Goal: Task Accomplishment & Management: Check status

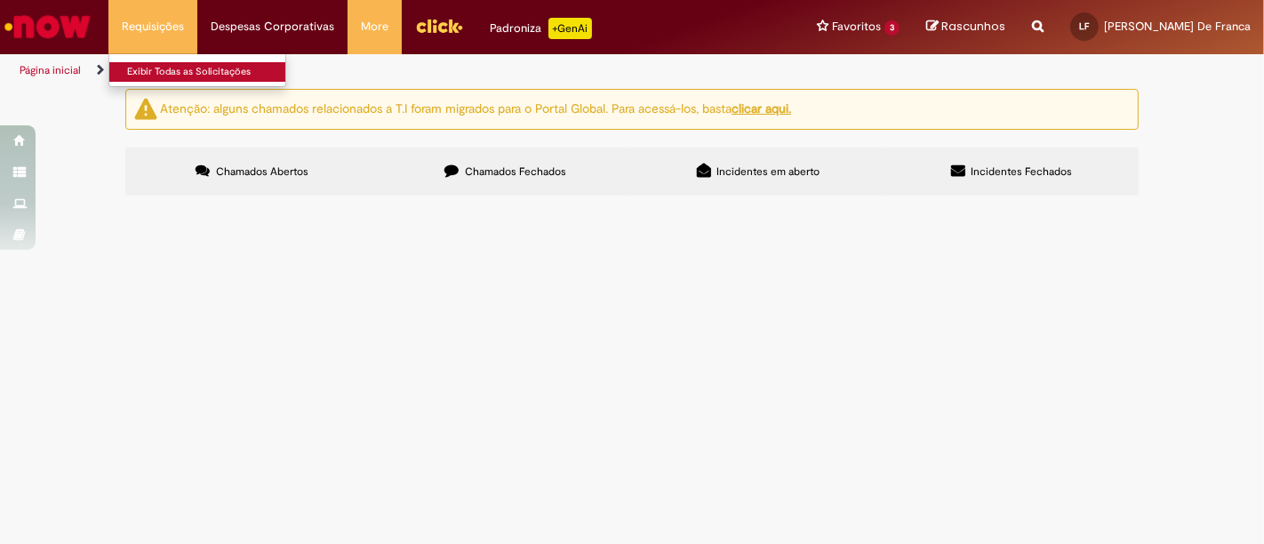
click at [196, 73] on link "Exibir Todas as Solicitações" at bounding box center [207, 72] width 196 height 20
click at [156, 64] on link "Exibir Todas as Solicitações" at bounding box center [207, 72] width 196 height 20
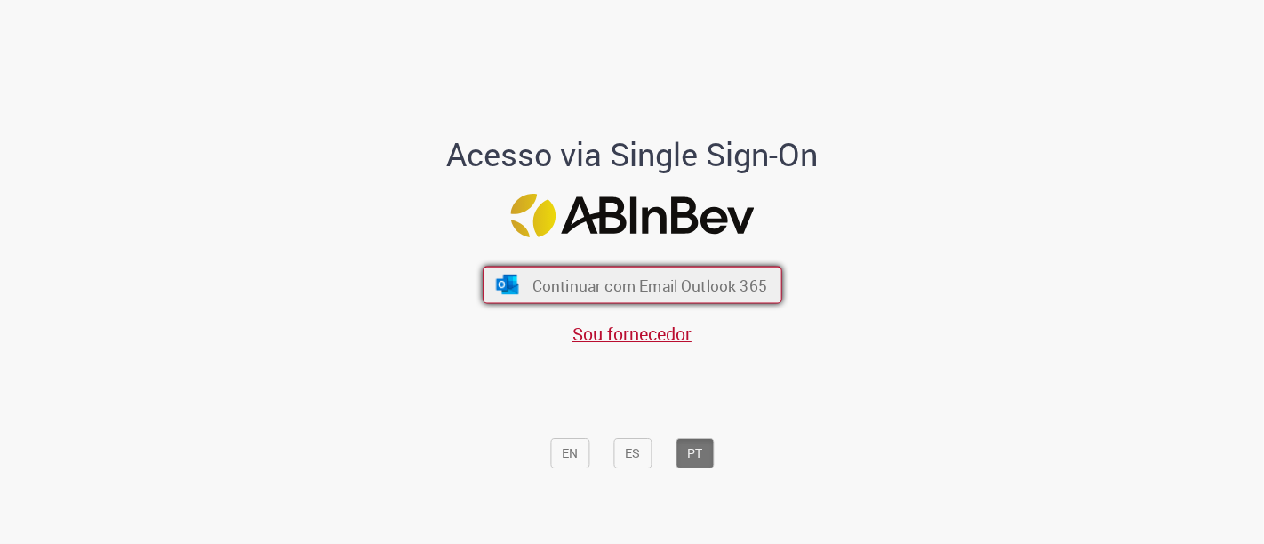
click at [576, 284] on span "Continuar com Email Outlook 365" at bounding box center [649, 285] width 235 height 20
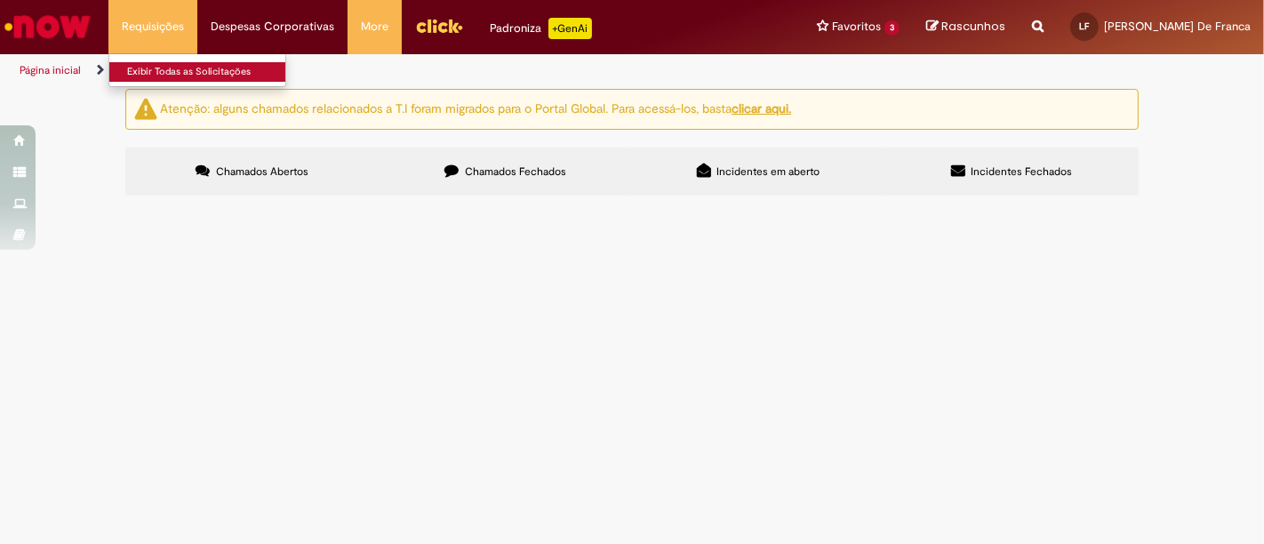
click at [149, 72] on link "Exibir Todas as Solicitações" at bounding box center [207, 72] width 196 height 20
click at [172, 71] on link "Exibir Todas as Solicitações" at bounding box center [207, 72] width 196 height 20
click at [164, 69] on link "Solicitações" at bounding box center [149, 70] width 60 height 14
click at [179, 68] on link "Exibir Todas as Solicitações" at bounding box center [207, 72] width 196 height 20
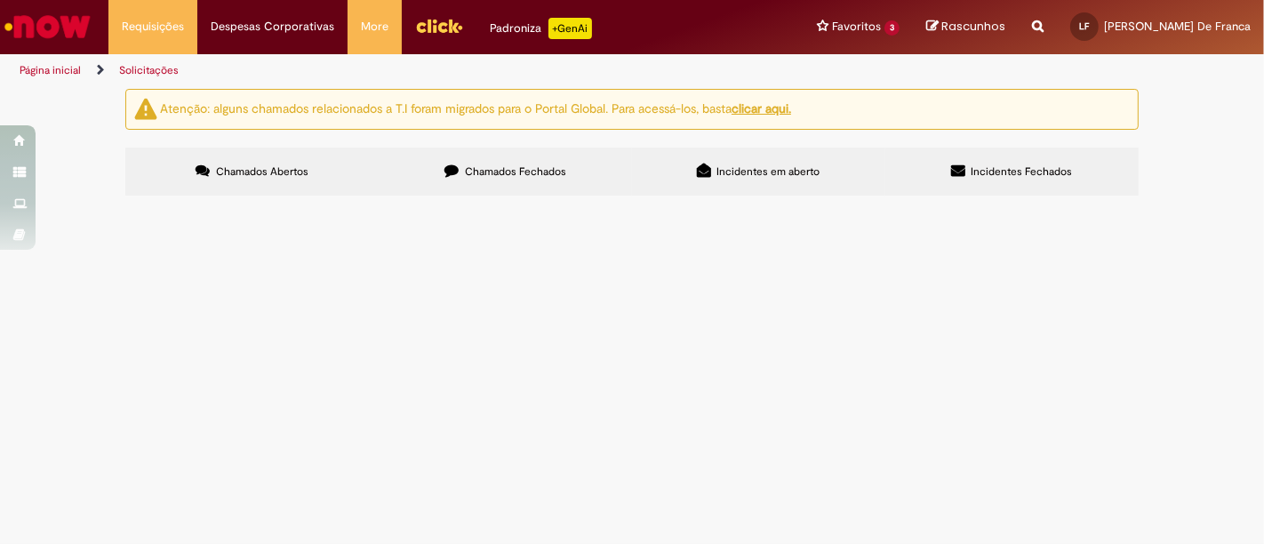
click at [0, 0] on button at bounding box center [0, 0] width 0 height 0
click at [152, 69] on link "Solicitações" at bounding box center [149, 70] width 60 height 14
click at [149, 65] on link "Exibir Todas as Solicitações" at bounding box center [207, 72] width 196 height 20
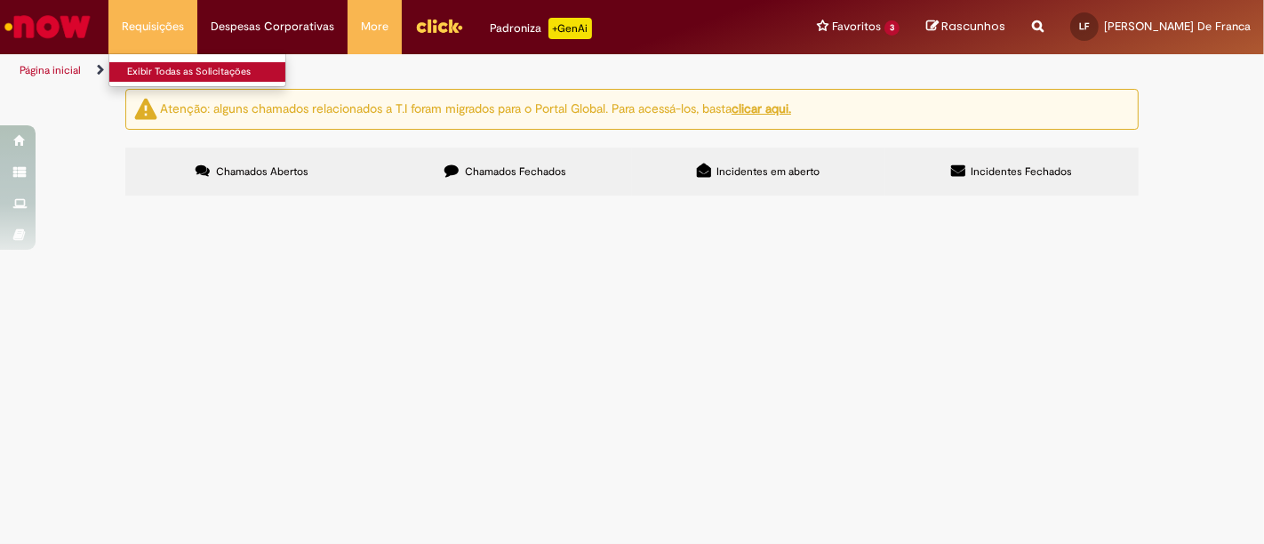
click at [149, 65] on link "Exibir Todas as Solicitações" at bounding box center [207, 72] width 196 height 20
click at [511, 173] on span "Chamados Fechados" at bounding box center [515, 171] width 101 height 14
click at [797, 165] on span "Incidentes em aberto" at bounding box center [768, 171] width 103 height 14
click at [980, 169] on span "Incidentes Fechados" at bounding box center [1022, 171] width 101 height 14
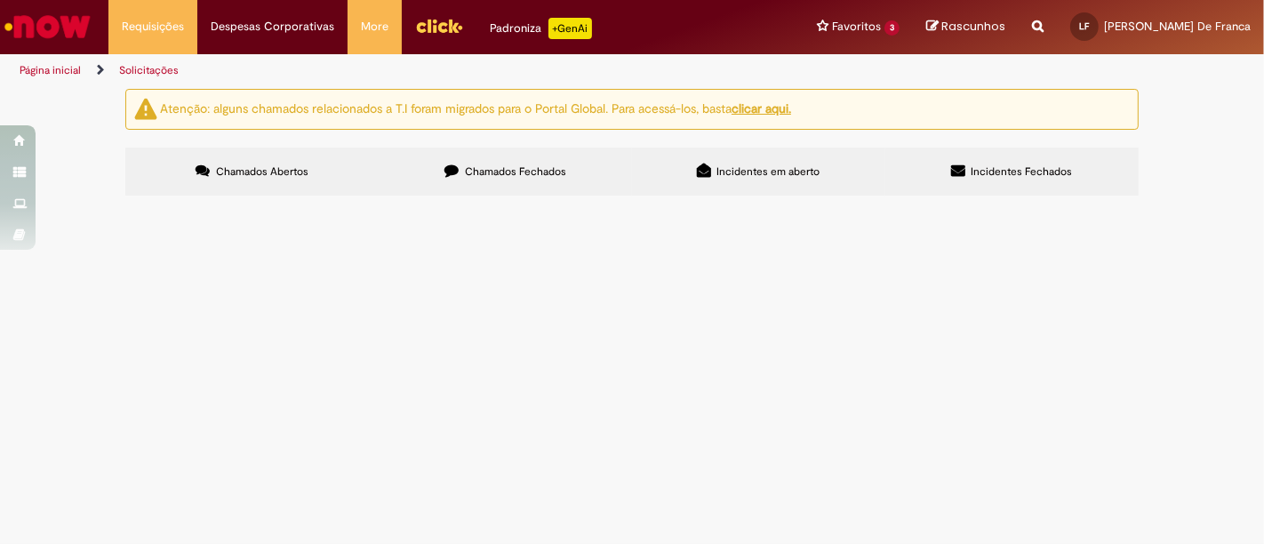
click at [247, 171] on span "Chamados Abertos" at bounding box center [262, 171] width 92 height 14
click at [766, 395] on main "Solicitações Atenção: alguns chamados relacionados a T.I foram migrados para o …" at bounding box center [632, 316] width 1264 height 456
click at [608, 388] on main "Solicitações Atenção: alguns chamados relacionados a T.I foram migrados para o …" at bounding box center [632, 316] width 1264 height 456
click at [821, 453] on main "Solicitações Atenção: alguns chamados relacionados a T.I foram migrados para o …" at bounding box center [632, 316] width 1264 height 456
